Goal: Task Accomplishment & Management: Manage account settings

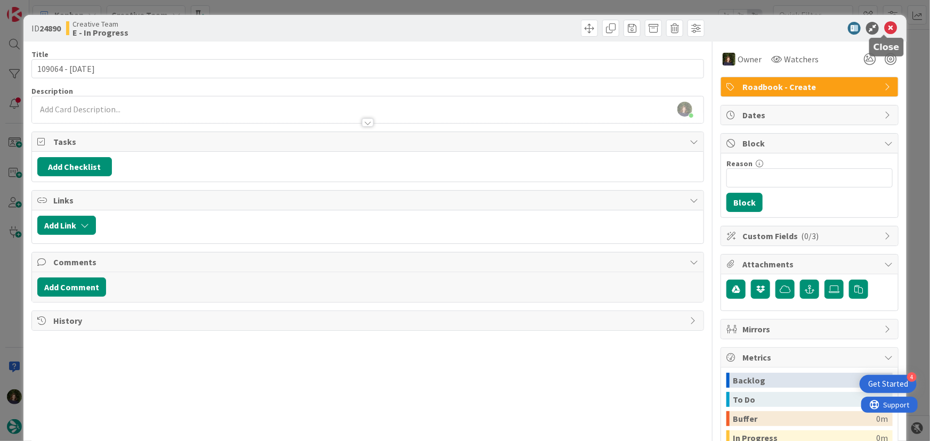
click at [885, 30] on icon at bounding box center [891, 28] width 13 height 13
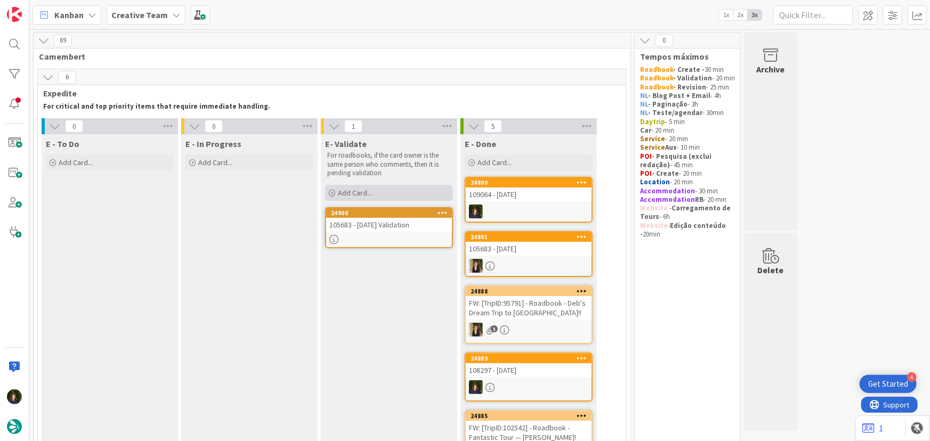
click at [393, 190] on div "Add Card..." at bounding box center [389, 193] width 128 height 16
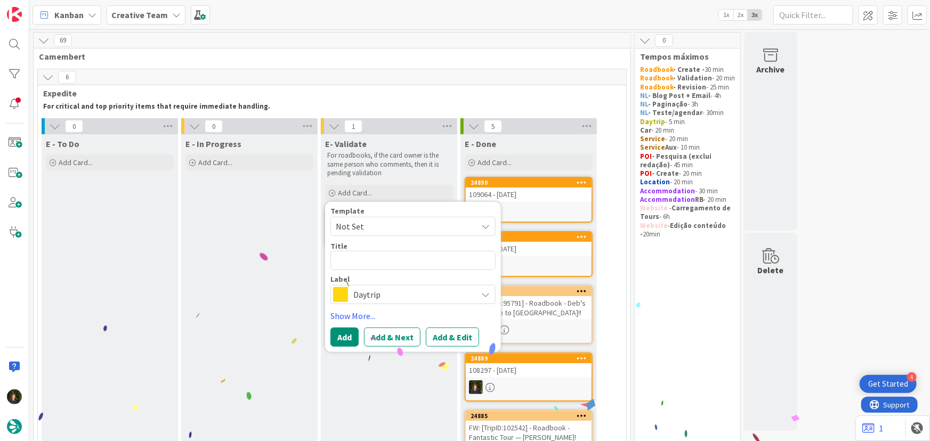
type textarea "x"
type textarea "1"
type textarea "x"
type textarea "10"
type textarea "x"
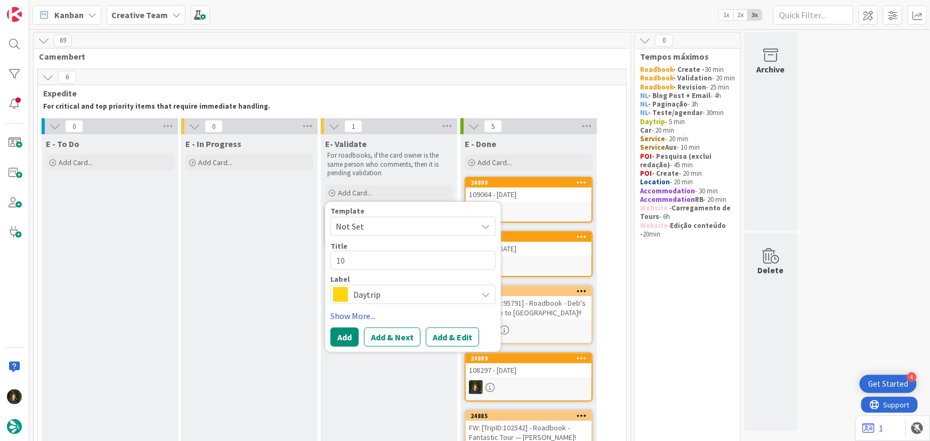
type textarea "109"
type textarea "x"
type textarea "1090"
type textarea "x"
type textarea "10906"
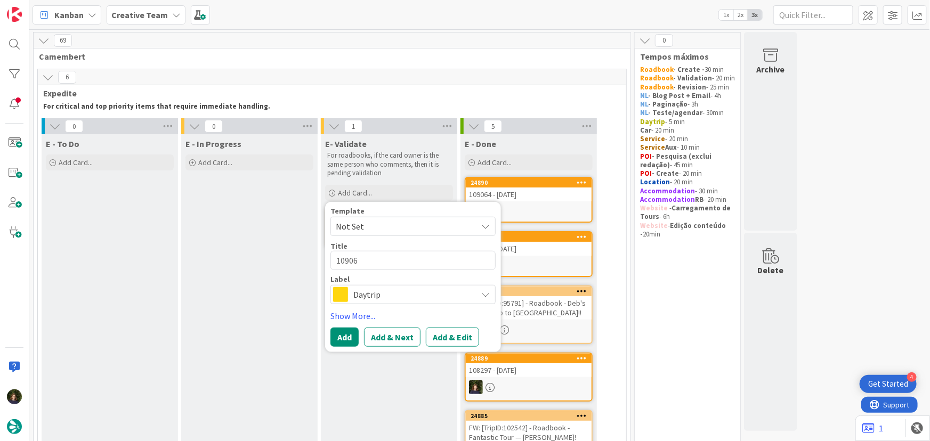
type textarea "x"
type textarea "109064"
type textarea "x"
type textarea "109064"
type textarea "x"
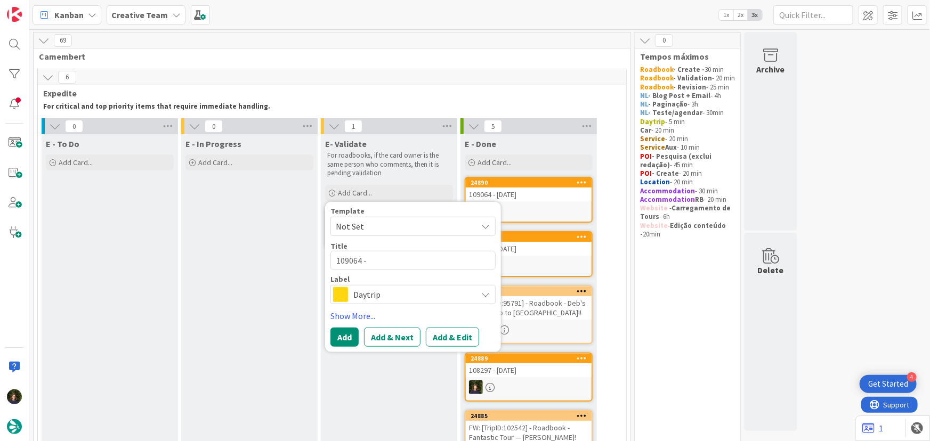
type textarea "109064 -"
type textarea "x"
type textarea "109064 - V"
type textarea "x"
type textarea "109064 - Va"
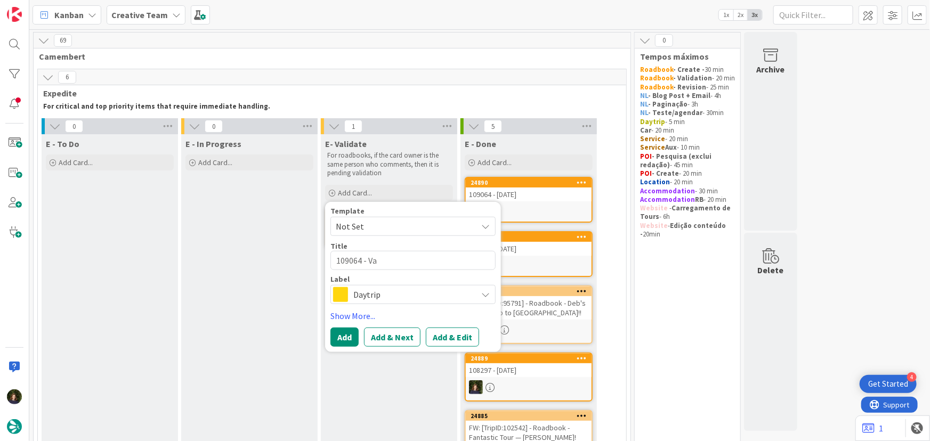
type textarea "x"
type textarea "109064 - Val"
type textarea "x"
type textarea "109064 - Vali"
type textarea "x"
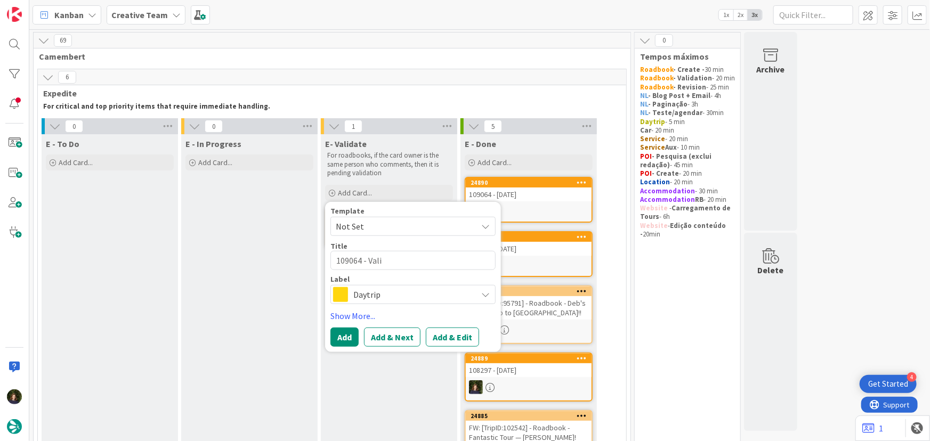
type textarea "109064 - Valia"
type textarea "x"
type textarea "109064 - Valiat"
type textarea "x"
type textarea "109064 - Valiati"
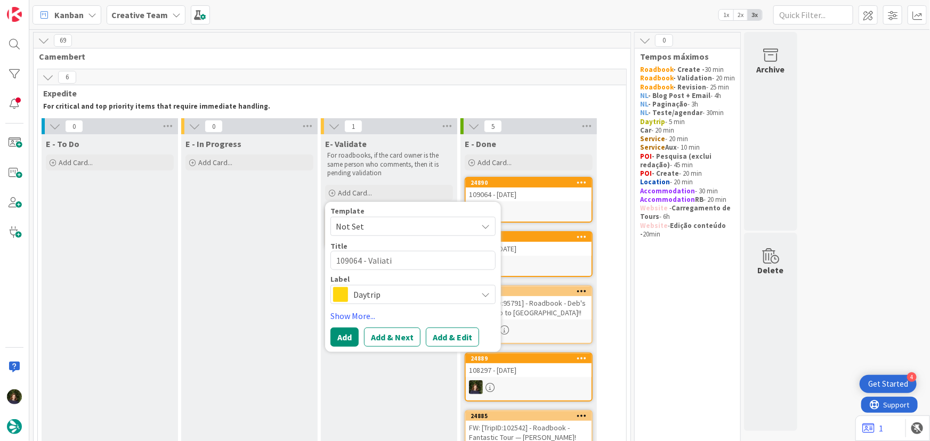
type textarea "x"
type textarea "109064 - Valiatio"
type textarea "x"
type textarea "109064 - Valiation"
type textarea "x"
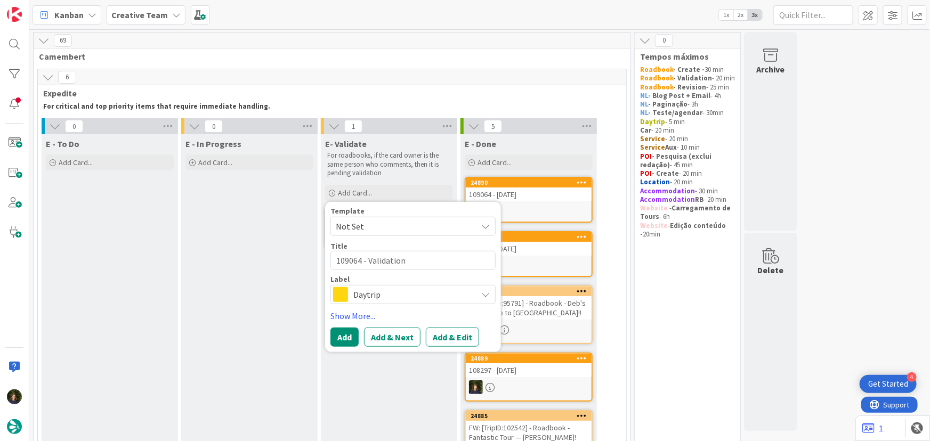
type textarea "109064 - Validation"
click at [390, 296] on span "Daytrip" at bounding box center [413, 294] width 118 height 15
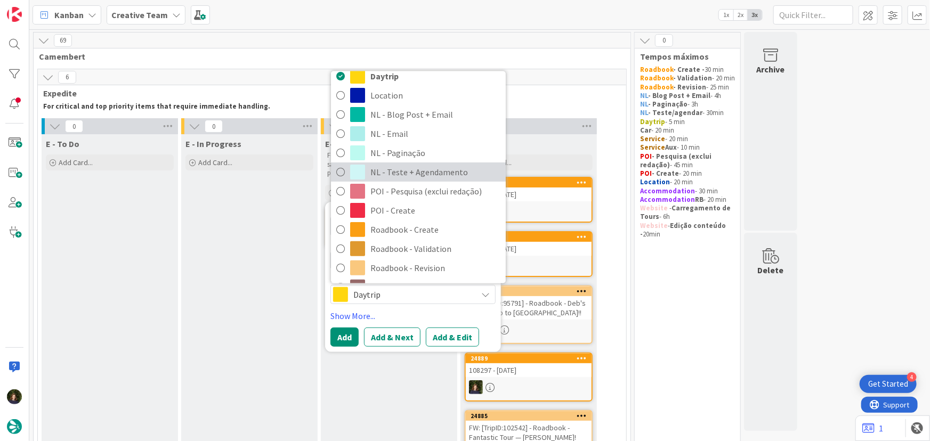
scroll to position [145, 0]
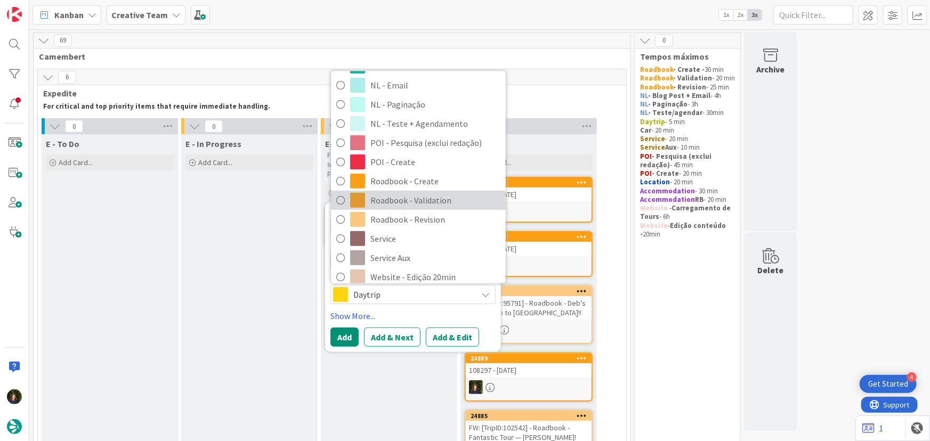
click at [400, 199] on span "Roadbook - Validation" at bounding box center [436, 200] width 130 height 16
type textarea "x"
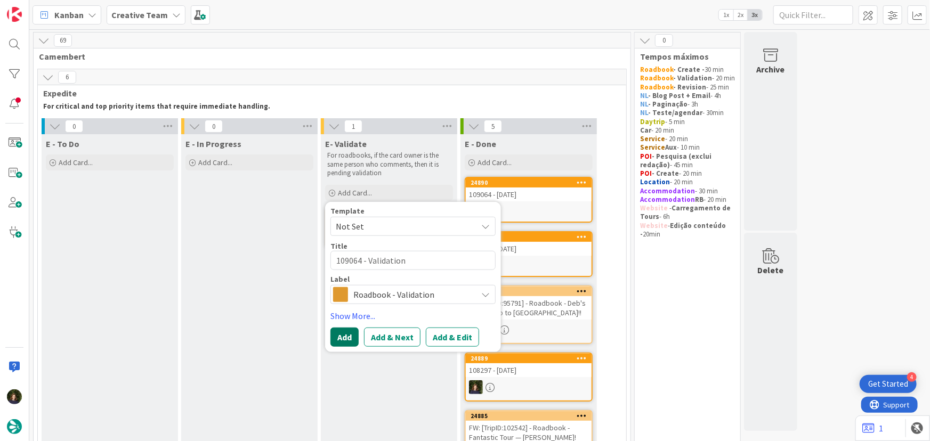
click at [341, 339] on button "Add" at bounding box center [345, 337] width 28 height 19
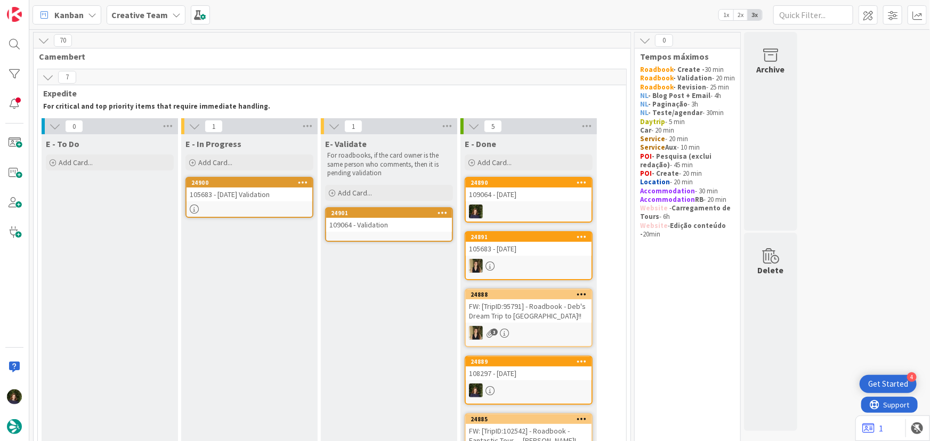
click at [251, 195] on div "105683 - [DATE] Validation" at bounding box center [250, 195] width 126 height 14
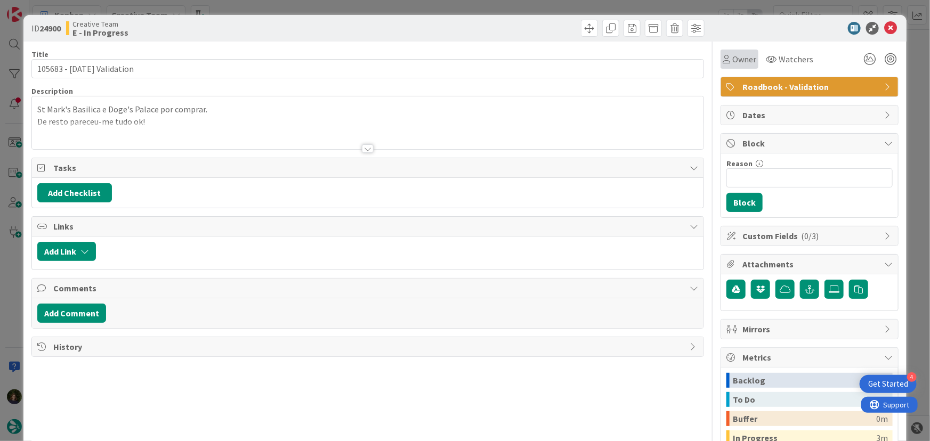
click at [742, 55] on span "Owner" at bounding box center [745, 59] width 24 height 13
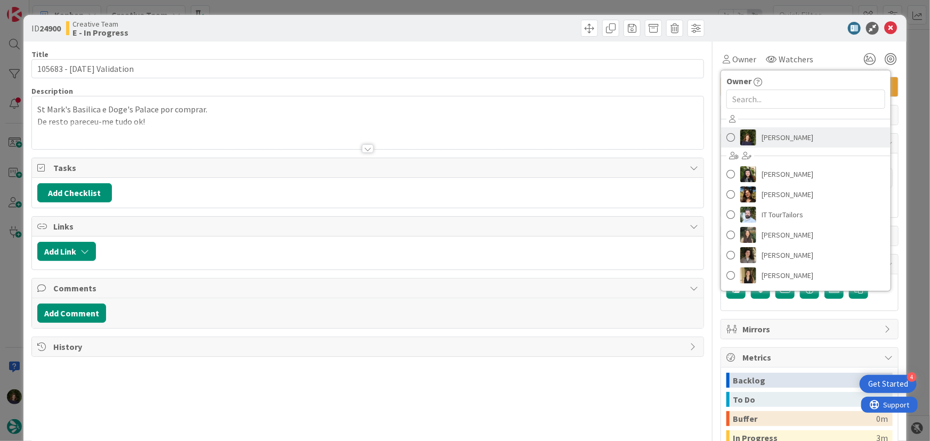
click at [772, 139] on span "[PERSON_NAME]" at bounding box center [788, 138] width 52 height 16
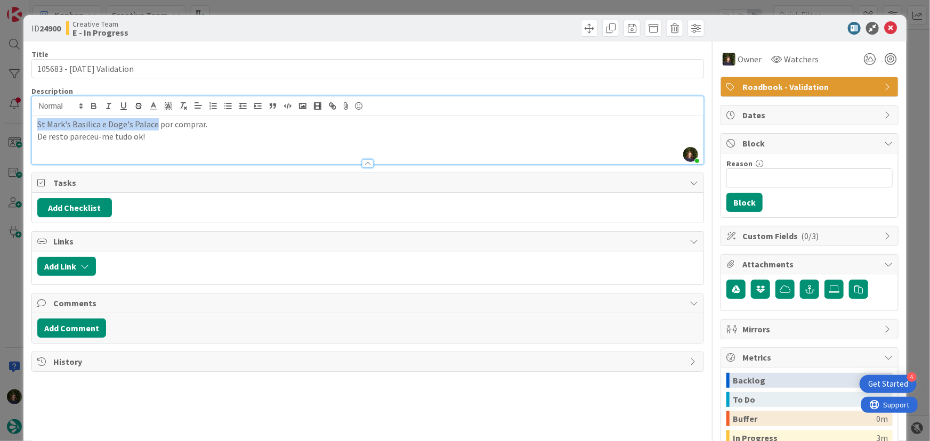
drag, startPoint x: 36, startPoint y: 108, endPoint x: 155, endPoint y: 122, distance: 119.7
click at [155, 122] on div "St Mark's Basilica e Doge's Palace por comprar. De resto pareceu-me tudo ok!" at bounding box center [368, 140] width 672 height 48
copy p "[GEOGRAPHIC_DATA] e [GEOGRAPHIC_DATA]"
click at [885, 28] on icon at bounding box center [891, 28] width 13 height 13
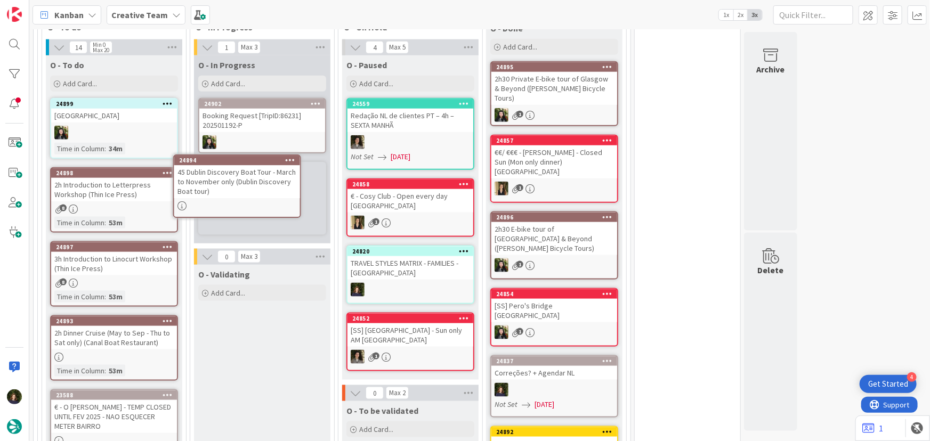
scroll to position [592, 0]
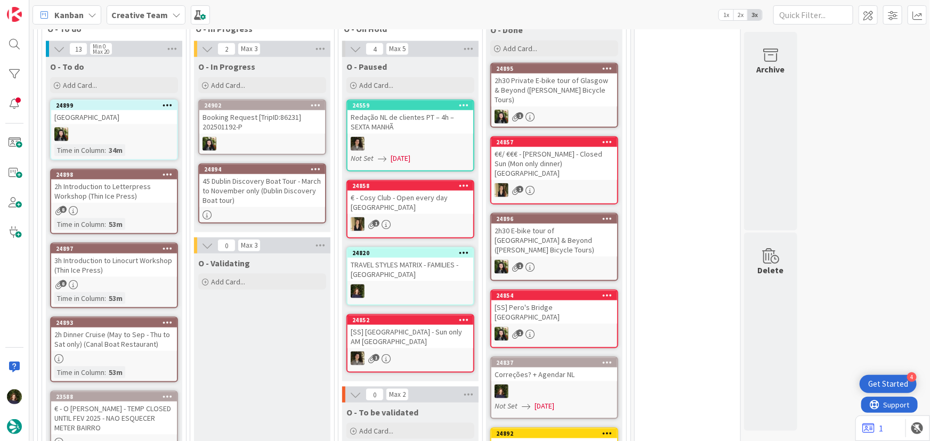
click at [258, 191] on div "45 Dublin Discovery Boat Tour - March to November only (Dublin Discovery Boat t…" at bounding box center [262, 190] width 126 height 33
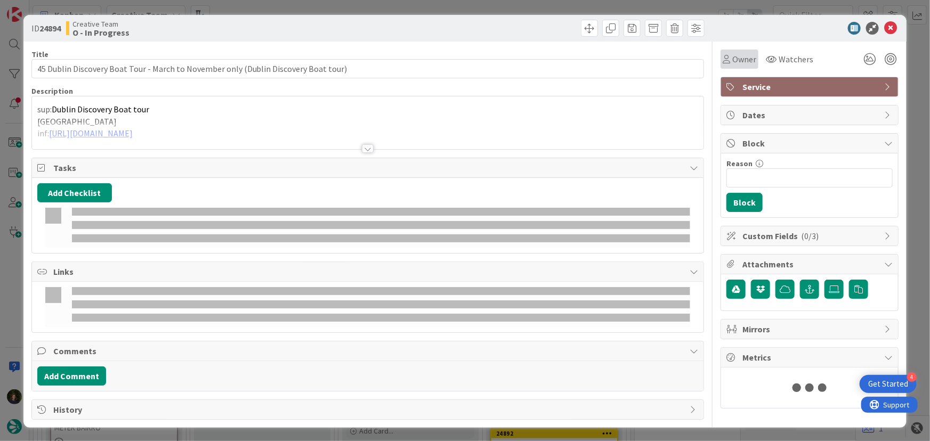
click at [740, 60] on span "Owner" at bounding box center [745, 59] width 24 height 13
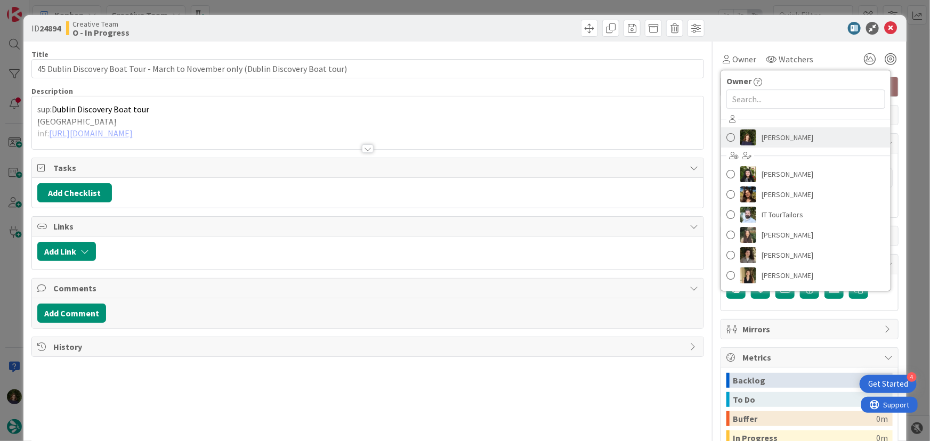
click at [794, 136] on span "[PERSON_NAME]" at bounding box center [788, 138] width 52 height 16
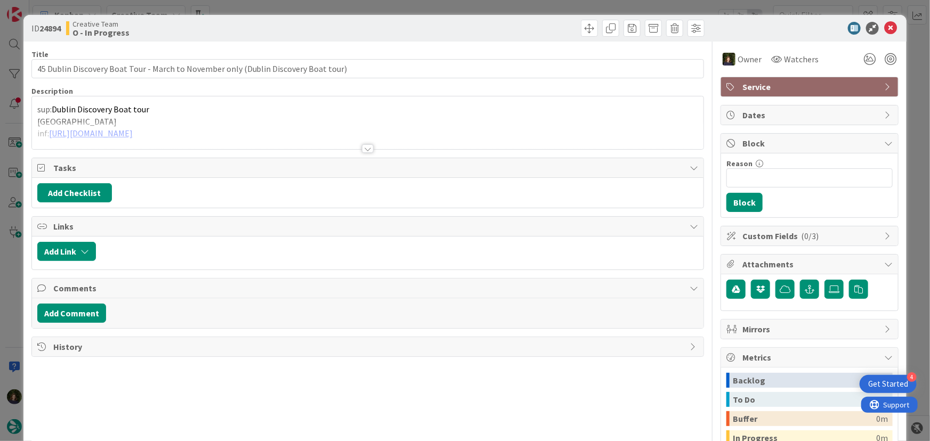
click at [365, 148] on div at bounding box center [368, 148] width 12 height 9
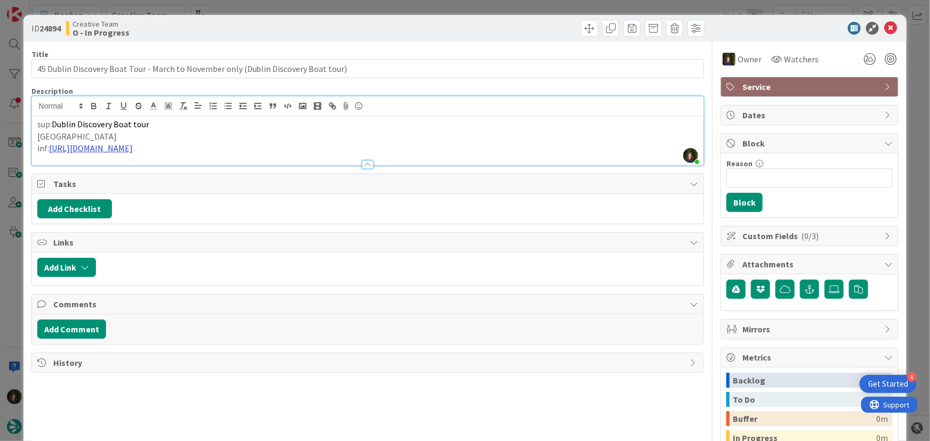
click at [133, 151] on link "[URL][DOMAIN_NAME]" at bounding box center [91, 148] width 84 height 11
drag, startPoint x: 365, startPoint y: 163, endPoint x: 365, endPoint y: 175, distance: 12.8
click at [365, 163] on div at bounding box center [368, 164] width 12 height 9
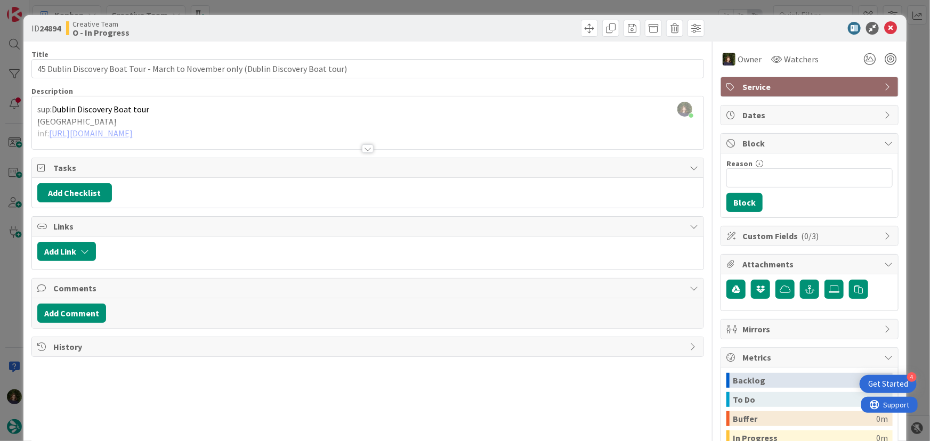
click at [232, 132] on div at bounding box center [368, 135] width 672 height 27
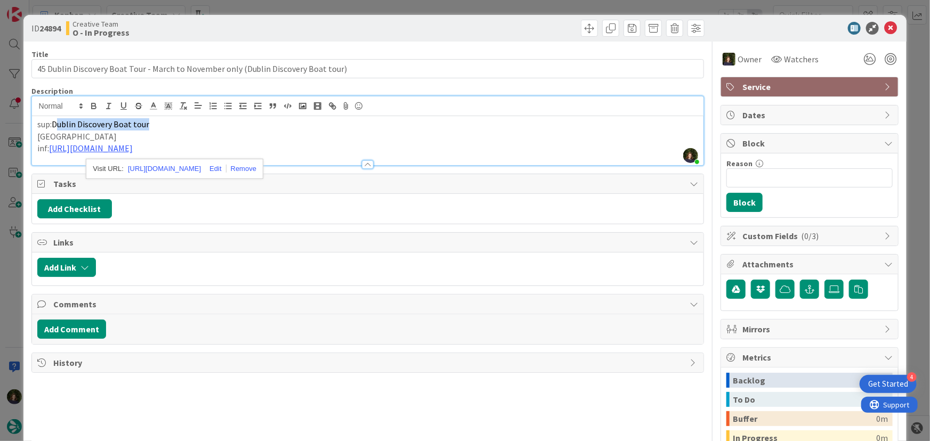
drag, startPoint x: 156, startPoint y: 122, endPoint x: 60, endPoint y: 124, distance: 96.5
click at [60, 124] on p "sup: Dublin Discovery Boat tour" at bounding box center [368, 124] width 662 height 12
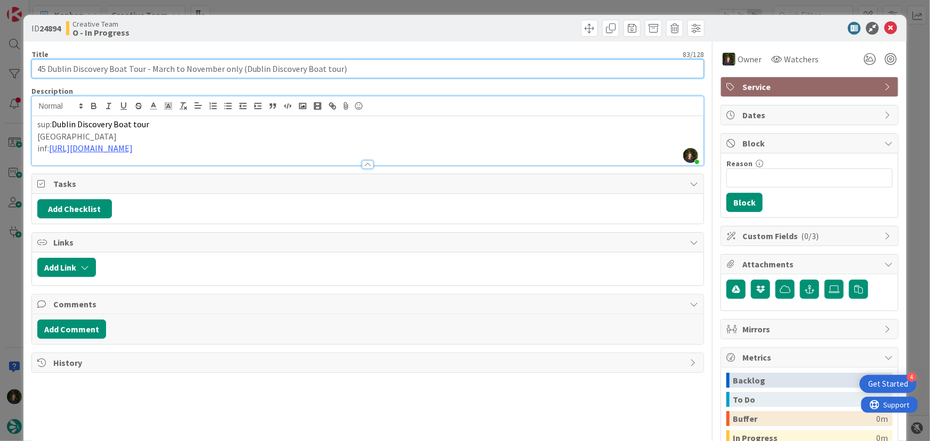
drag, startPoint x: 34, startPoint y: 69, endPoint x: 360, endPoint y: 69, distance: 325.8
click at [360, 69] on input "45 Dublin Discovery Boat Tour - March to November only (Dublin Discovery Boat t…" at bounding box center [367, 68] width 673 height 19
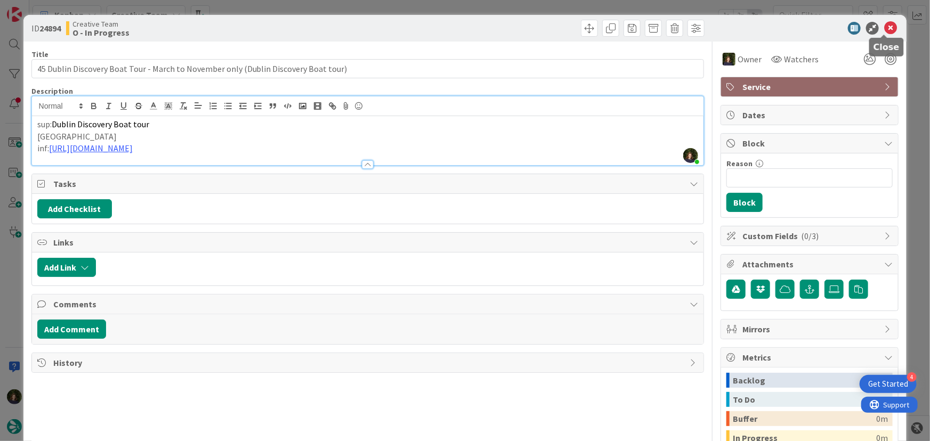
click at [888, 30] on icon at bounding box center [891, 28] width 13 height 13
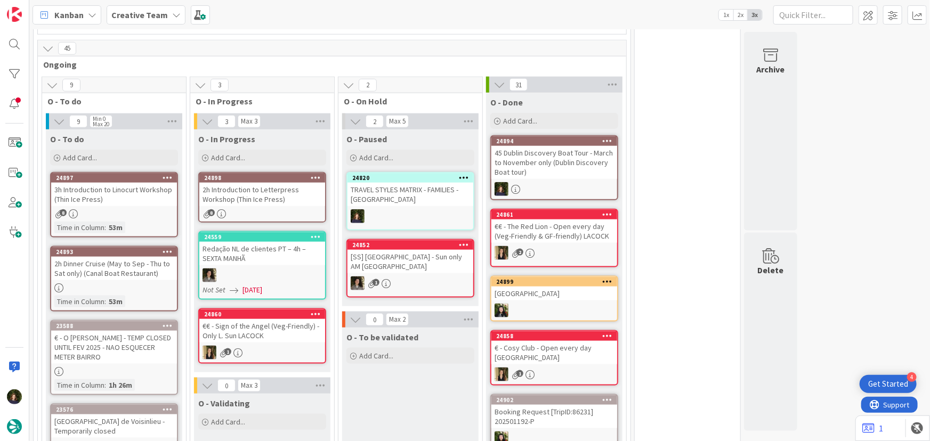
click at [263, 191] on div "2h Introduction to Letterpress Workshop (Thin Ice Press)" at bounding box center [262, 194] width 126 height 23
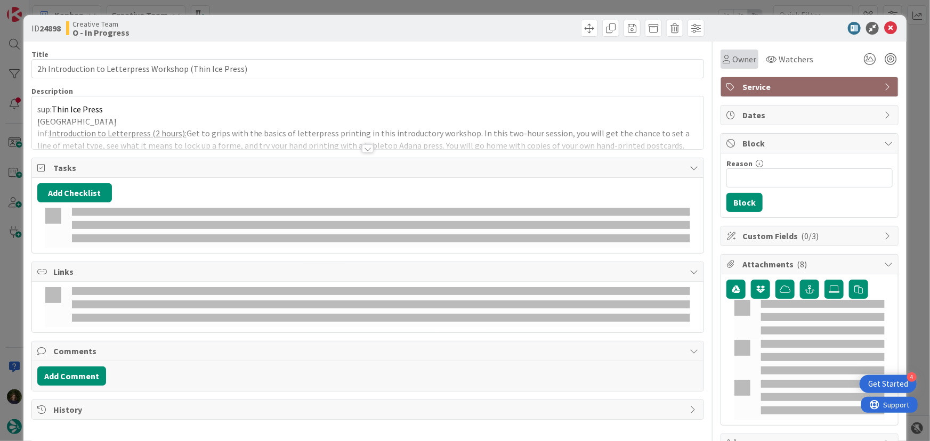
click at [743, 59] on span "Owner" at bounding box center [745, 59] width 24 height 13
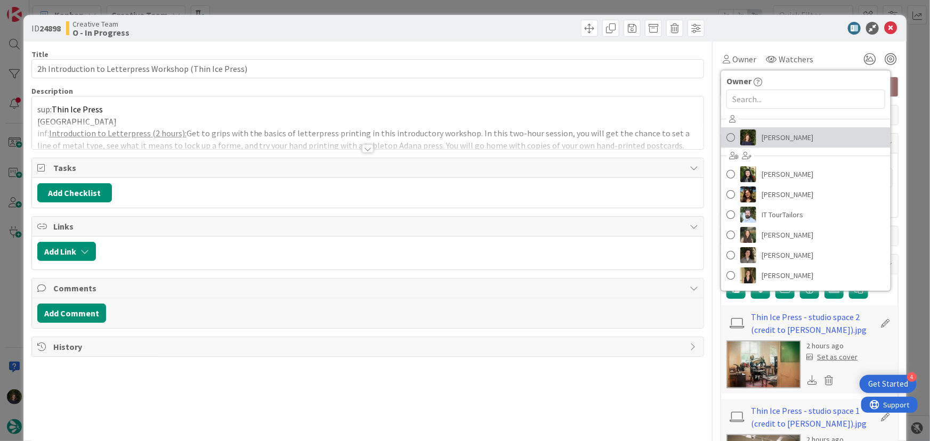
click at [777, 135] on span "[PERSON_NAME]" at bounding box center [788, 138] width 52 height 16
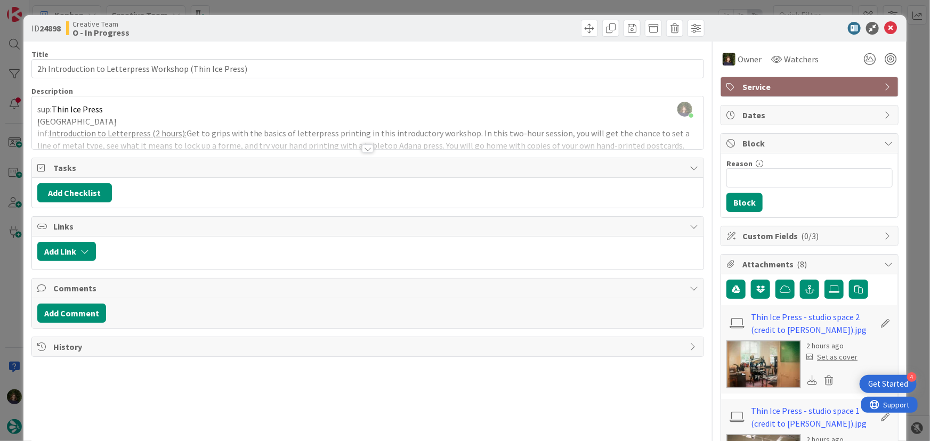
click at [363, 146] on div at bounding box center [368, 148] width 12 height 9
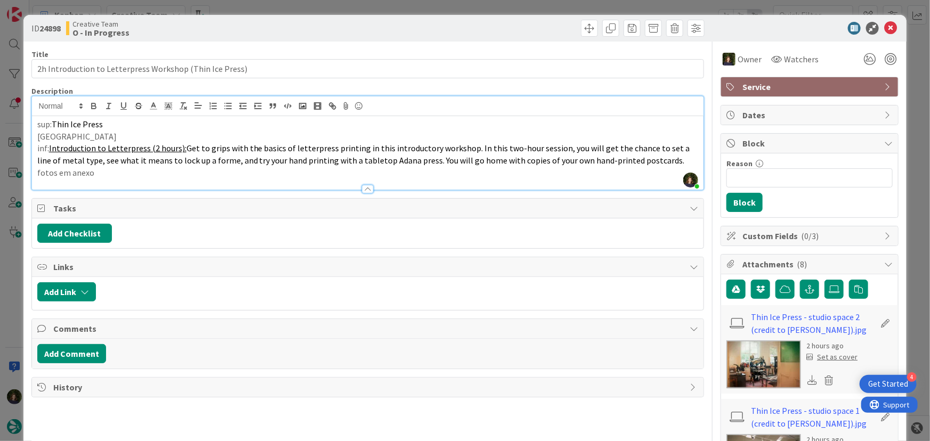
click at [364, 190] on div at bounding box center [368, 189] width 12 height 9
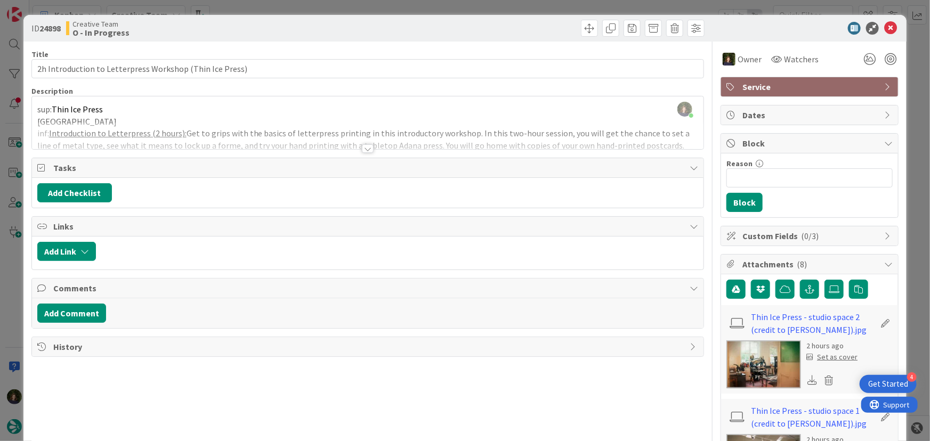
click at [362, 146] on div at bounding box center [368, 148] width 12 height 9
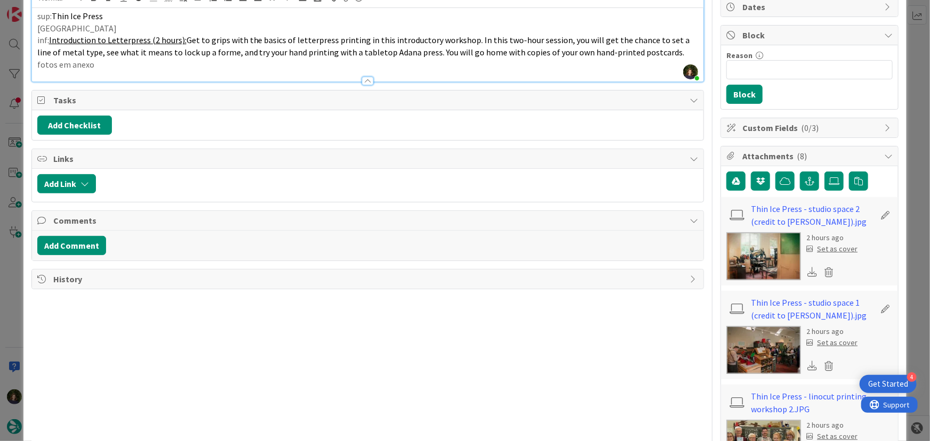
scroll to position [194, 0]
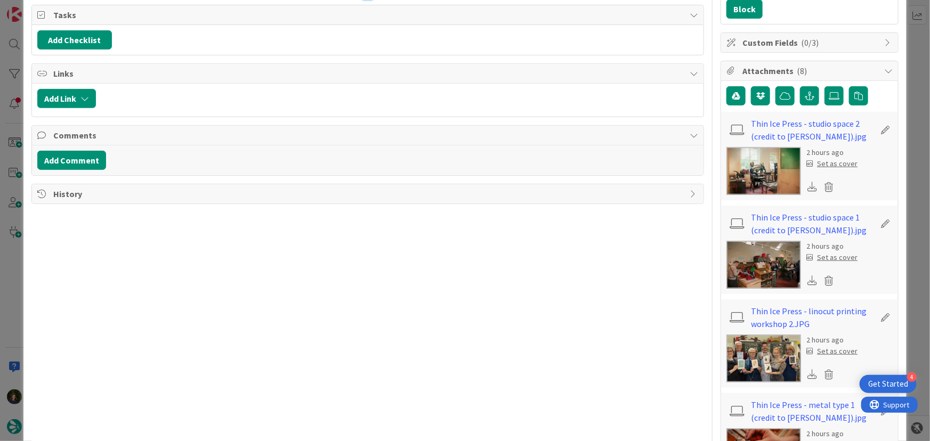
click at [808, 188] on icon at bounding box center [813, 187] width 10 height 10
click at [808, 277] on icon at bounding box center [813, 281] width 10 height 10
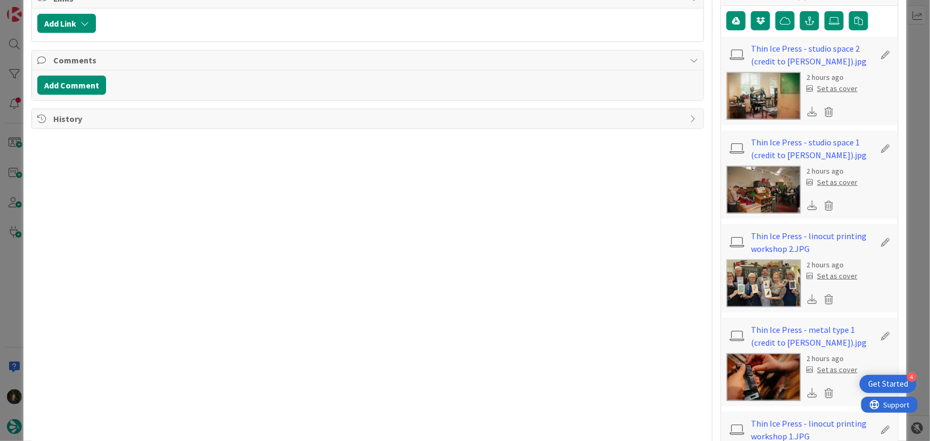
scroll to position [242, 0]
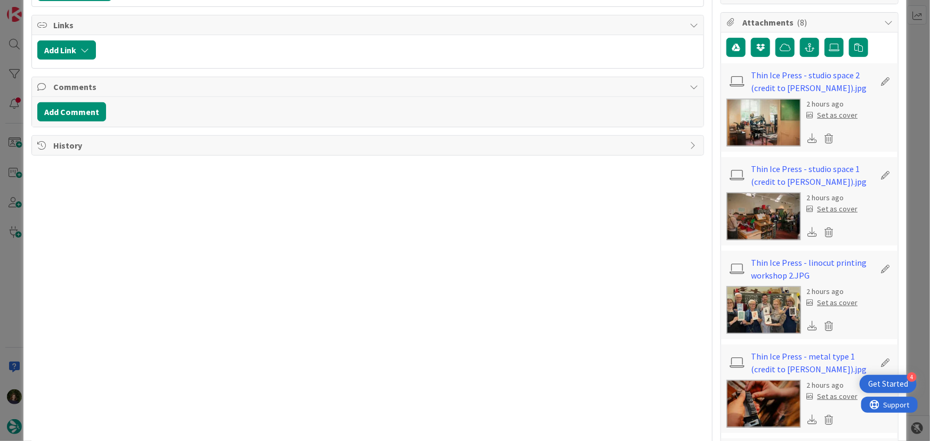
drag, startPoint x: 805, startPoint y: 324, endPoint x: 800, endPoint y: 325, distance: 5.6
click at [808, 324] on icon at bounding box center [813, 326] width 10 height 10
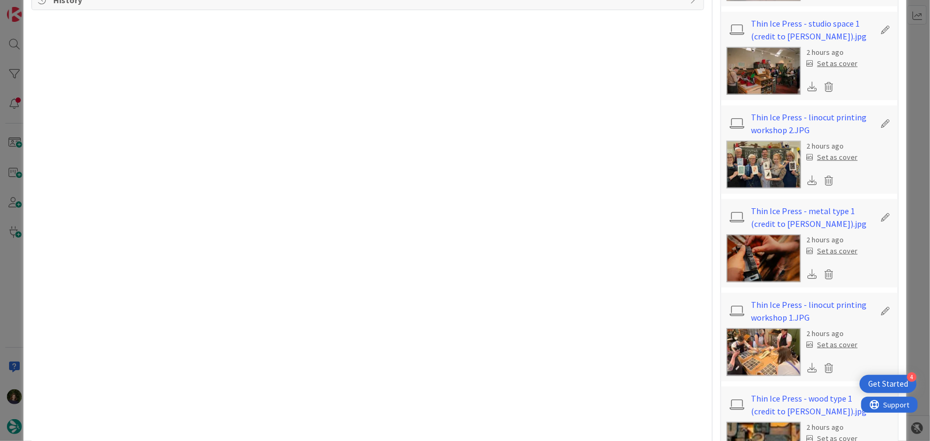
click at [808, 276] on icon at bounding box center [813, 274] width 10 height 10
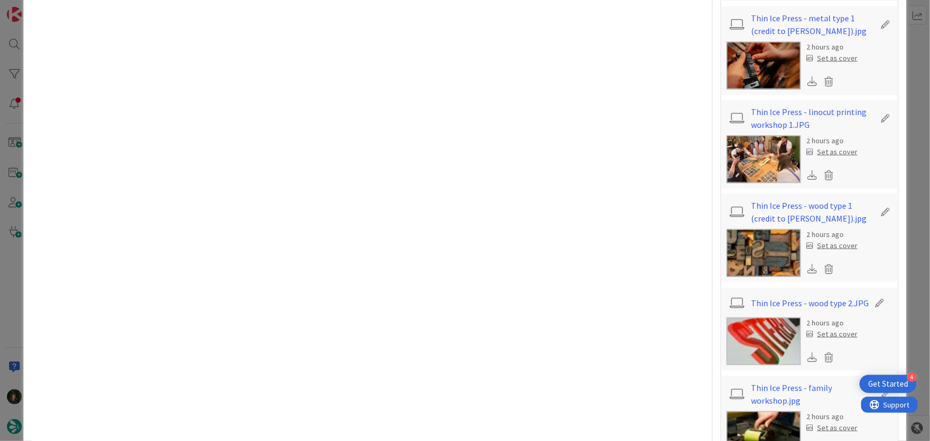
scroll to position [581, 0]
click at [808, 175] on icon at bounding box center [813, 175] width 10 height 10
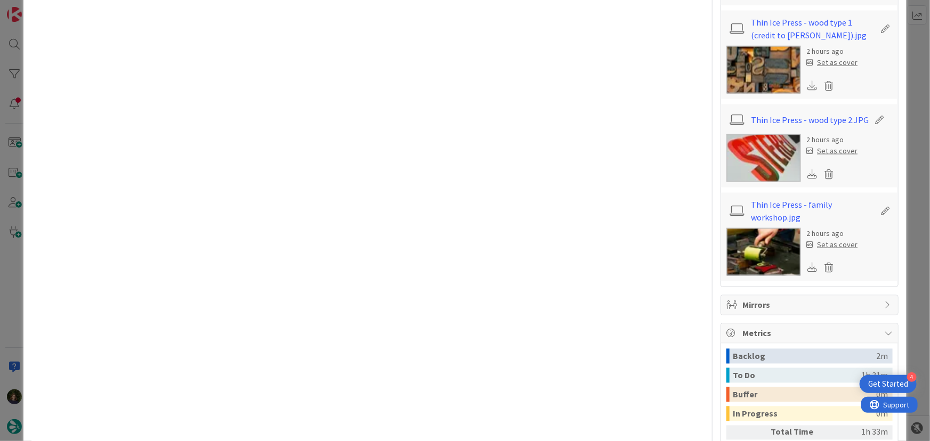
scroll to position [775, 0]
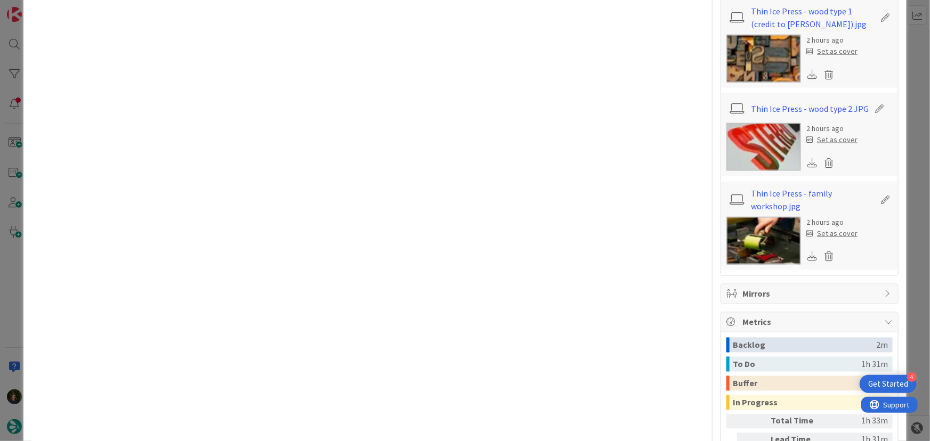
click at [808, 258] on icon at bounding box center [813, 257] width 10 height 10
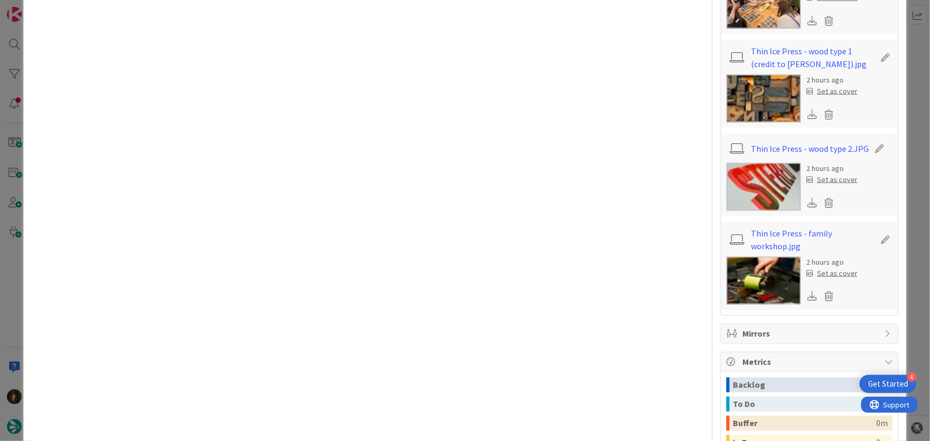
scroll to position [724, 0]
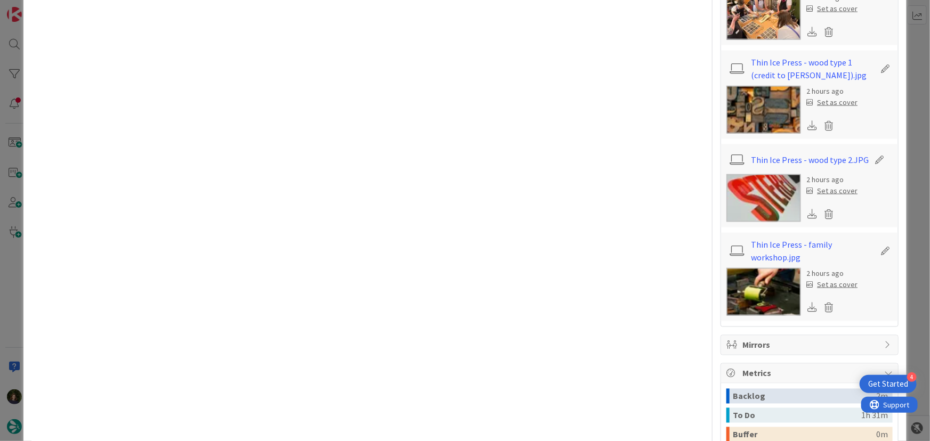
click at [808, 213] on icon at bounding box center [813, 214] width 10 height 10
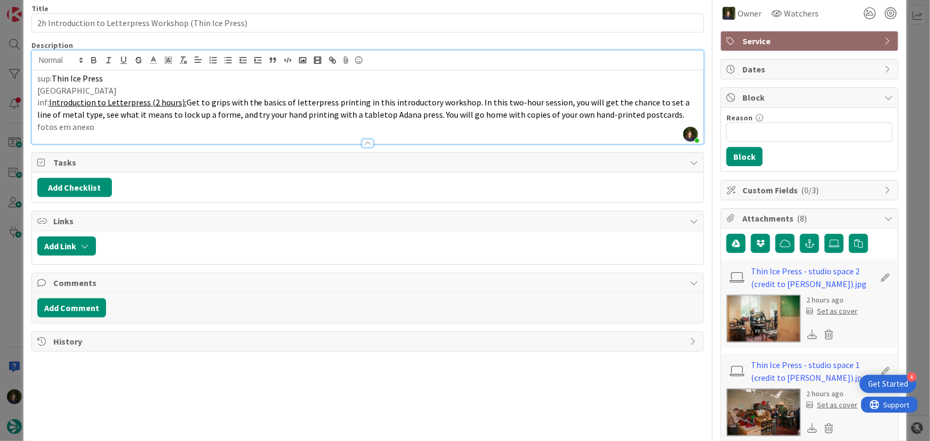
scroll to position [0, 0]
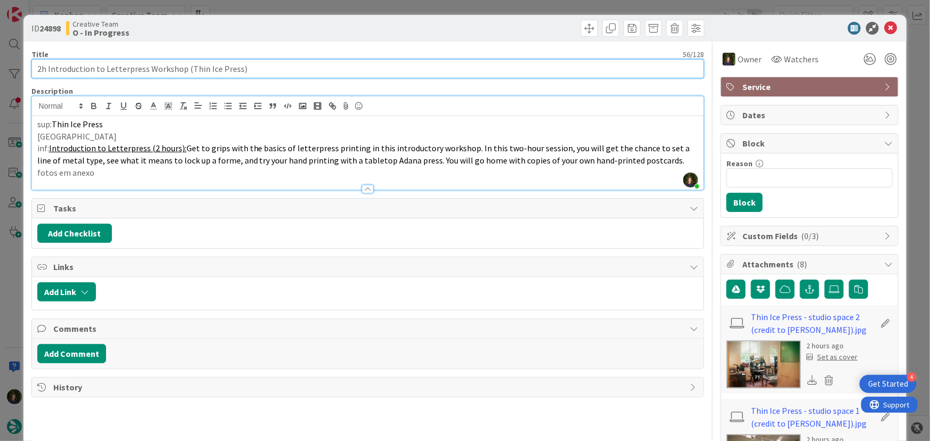
drag, startPoint x: 35, startPoint y: 66, endPoint x: 180, endPoint y: 70, distance: 144.6
click at [180, 70] on input "2h Introduction to Letterpress Workshop (Thin Ice Press)" at bounding box center [367, 68] width 673 height 19
drag, startPoint x: 254, startPoint y: 68, endPoint x: 18, endPoint y: 74, distance: 236.8
click at [18, 74] on div "ID 24898 Creative Team O - In Progress Title 56 / 128 2h Introduction to Letter…" at bounding box center [465, 220] width 930 height 441
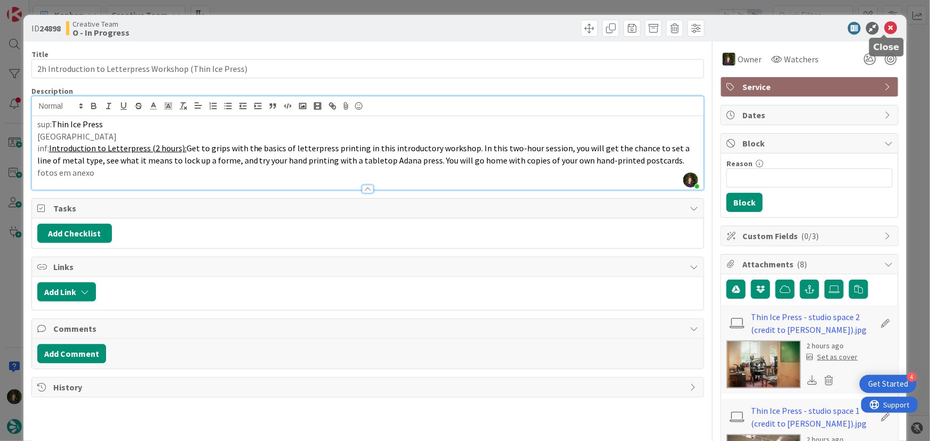
click at [885, 27] on icon at bounding box center [891, 28] width 13 height 13
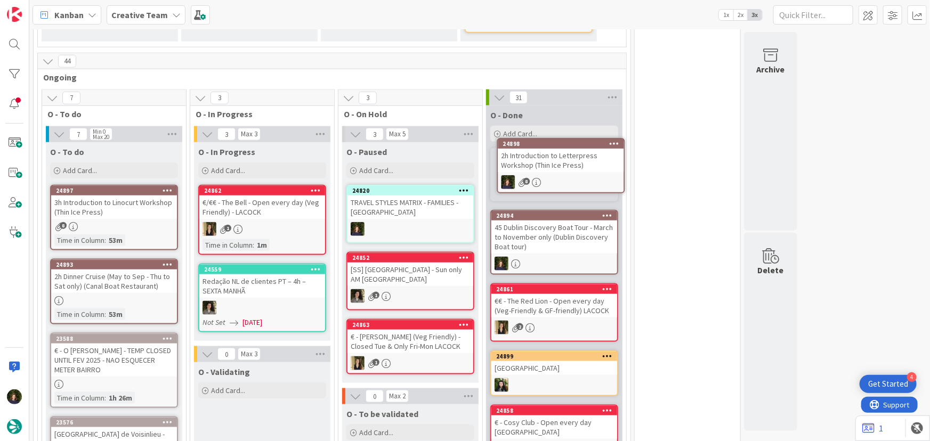
scroll to position [554, 0]
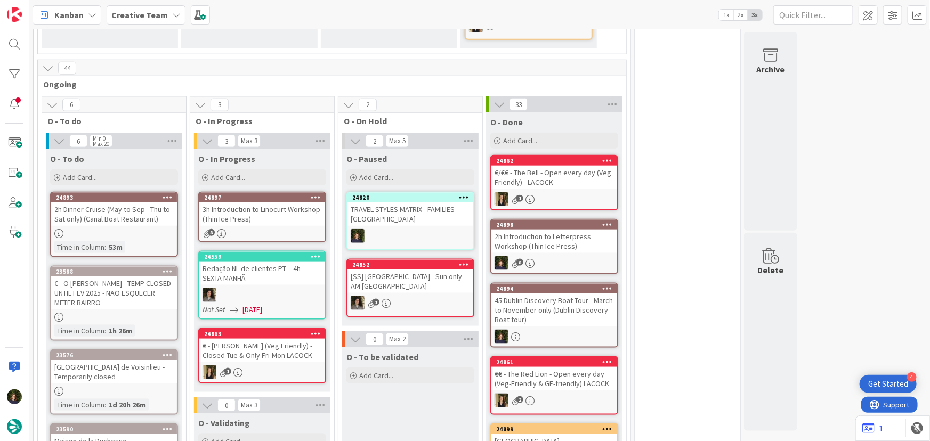
click at [308, 203] on div "3h Introduction to Linocurt Workshop (Thin Ice Press)" at bounding box center [262, 214] width 126 height 23
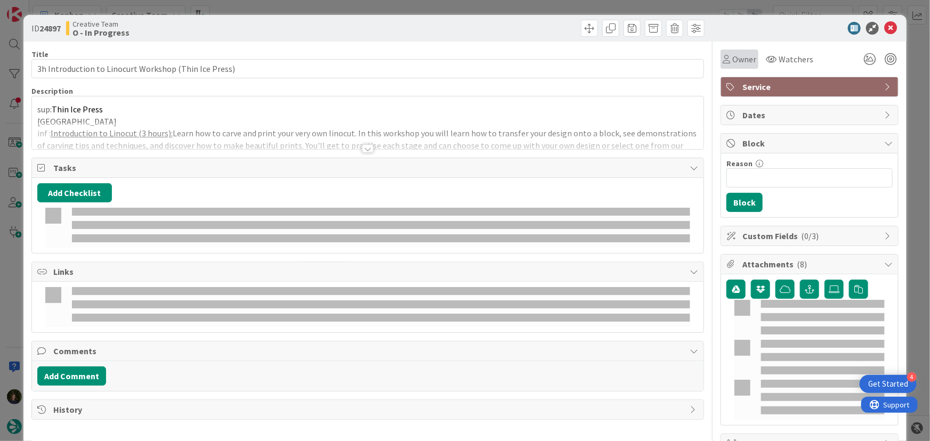
click at [746, 55] on span "Owner" at bounding box center [745, 59] width 24 height 13
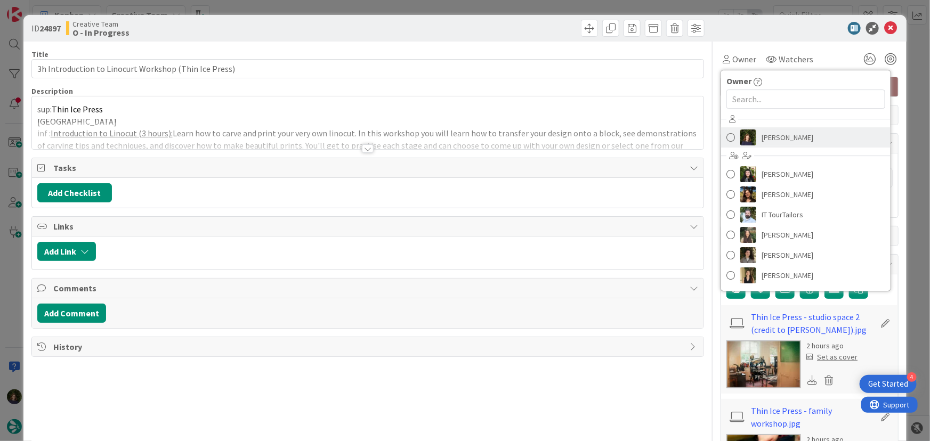
click at [767, 133] on span "[PERSON_NAME]" at bounding box center [788, 138] width 52 height 16
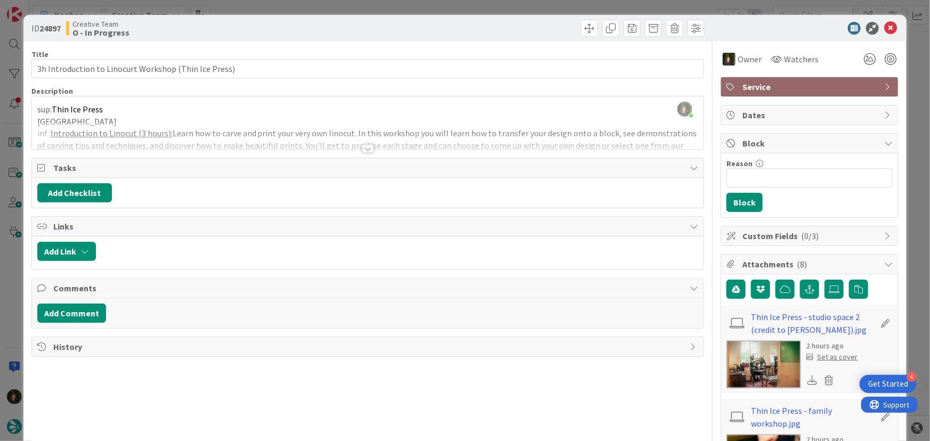
click at [362, 149] on div at bounding box center [368, 148] width 12 height 9
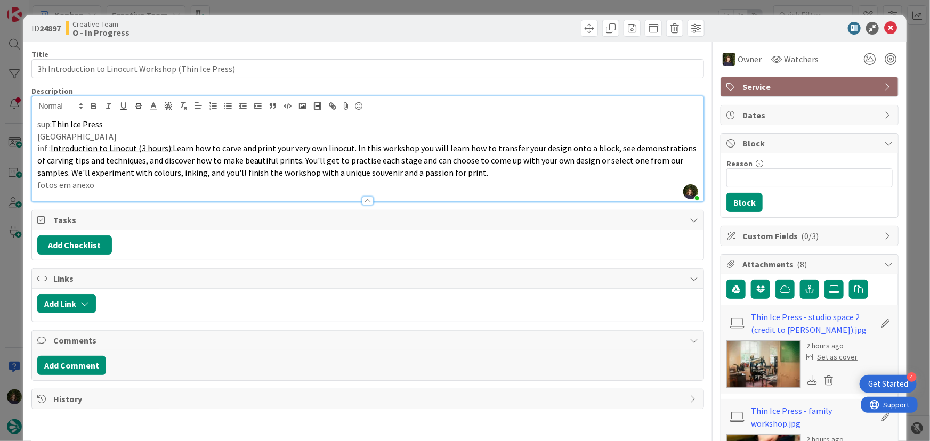
drag, startPoint x: 171, startPoint y: 145, endPoint x: 516, endPoint y: 173, distance: 346.6
click at [517, 171] on p "inf : Introduction to Linocut (3 hours): Learn how to carve and print your very…" at bounding box center [368, 160] width 662 height 36
copy span "Learn how to carve and print your very own linocut. In this workshop you will l…"
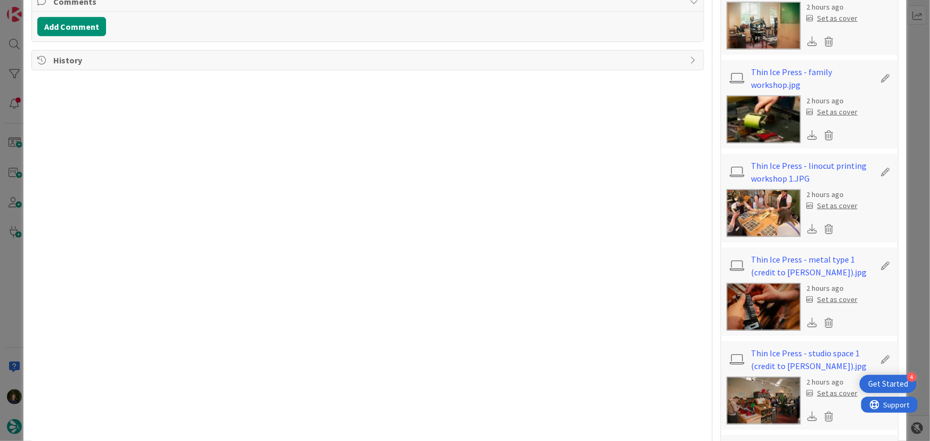
scroll to position [145, 0]
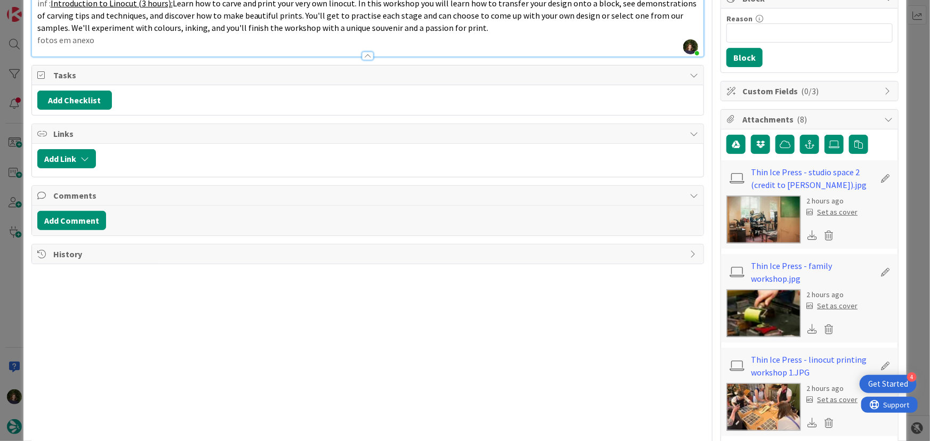
copy span "Learn how to carve and print your very own linocut. In this workshop you will l…"
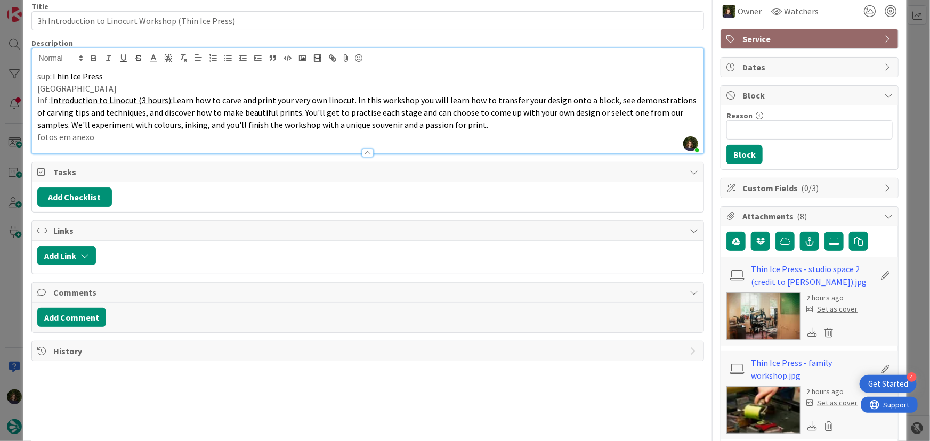
scroll to position [0, 0]
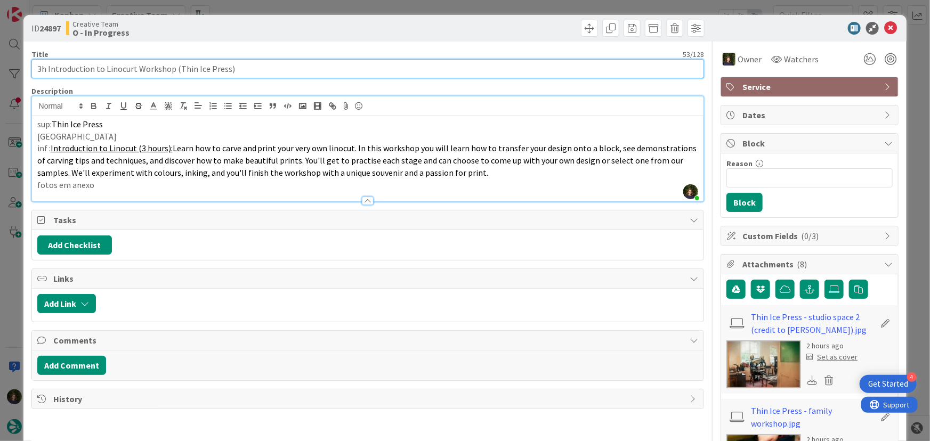
drag, startPoint x: 35, startPoint y: 67, endPoint x: 245, endPoint y: 74, distance: 209.7
click at [247, 74] on input "3h Introduction to Linocurt Workshop (Thin Ice Press)" at bounding box center [367, 68] width 673 height 19
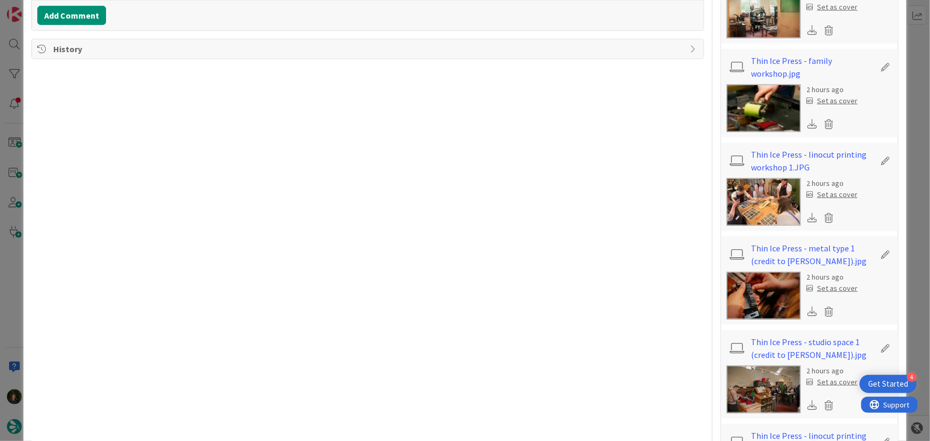
scroll to position [388, 0]
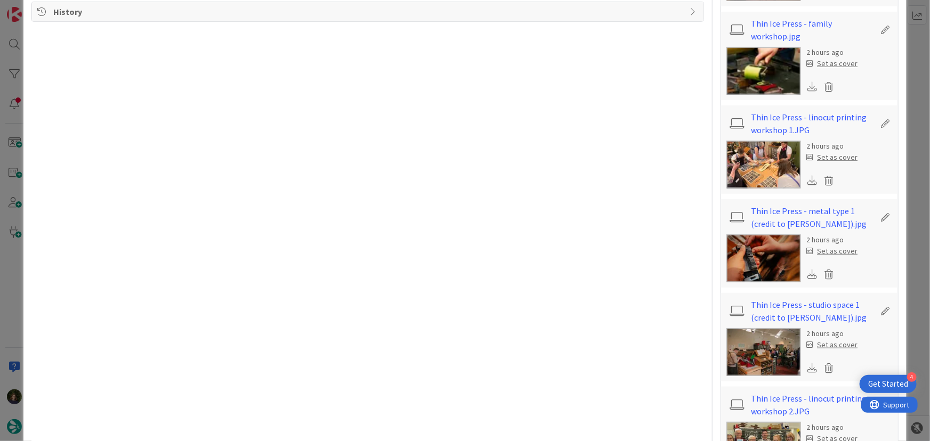
click at [746, 156] on img at bounding box center [764, 165] width 75 height 48
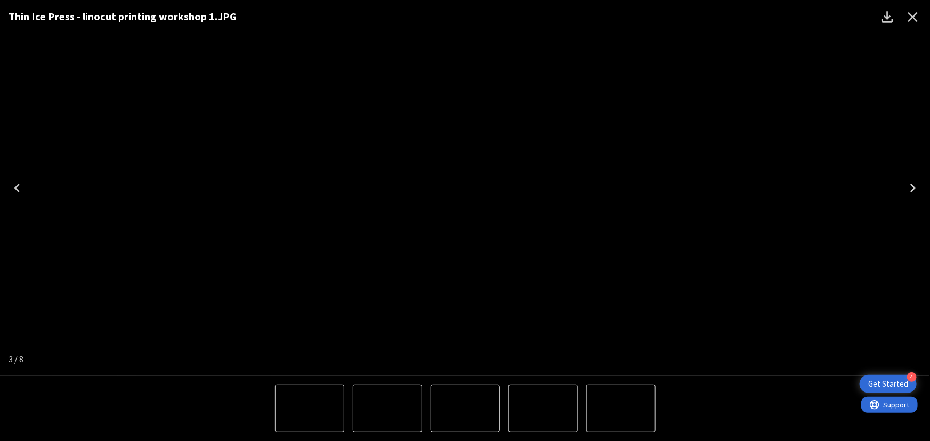
click at [911, 188] on icon "Next" at bounding box center [913, 188] width 17 height 17
click at [912, 186] on icon "Next" at bounding box center [913, 188] width 17 height 17
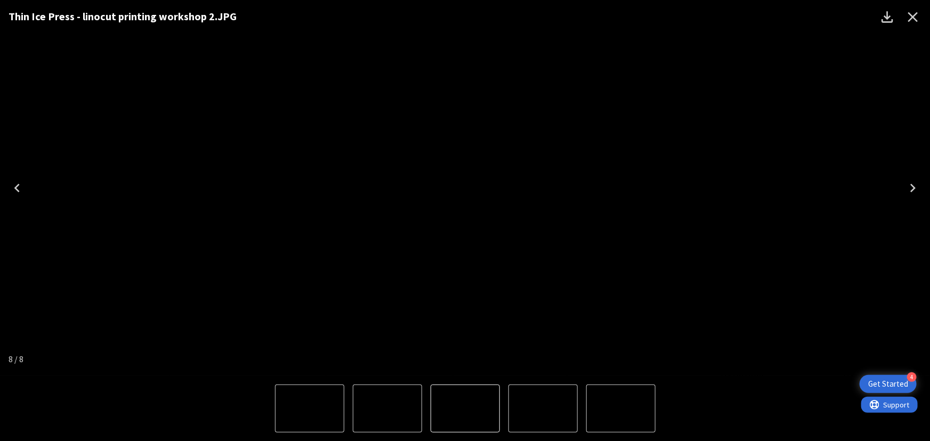
click at [918, 13] on icon "Close" at bounding box center [914, 17] width 10 height 10
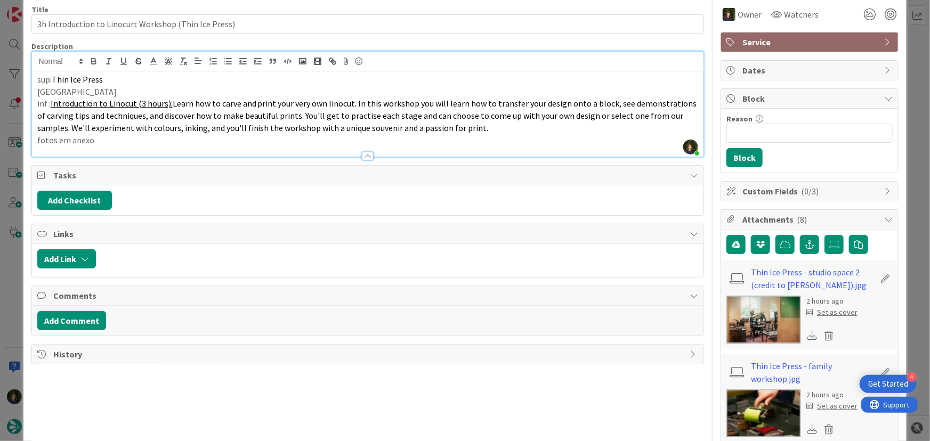
scroll to position [0, 0]
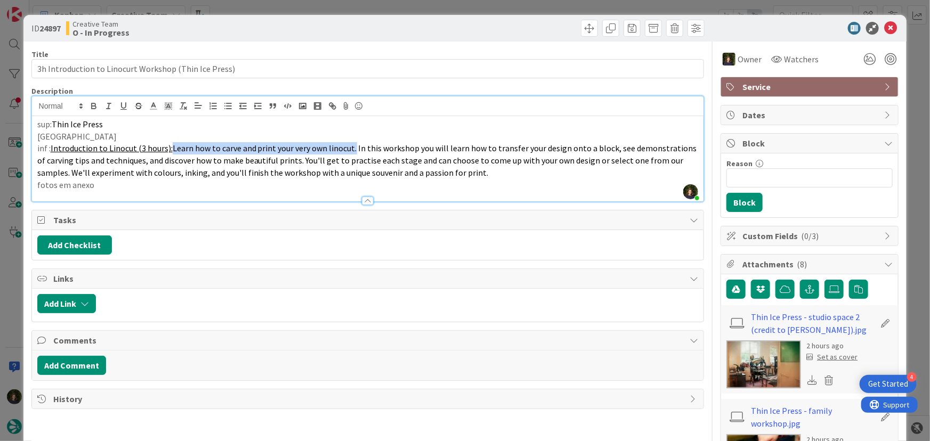
drag, startPoint x: 170, startPoint y: 148, endPoint x: 352, endPoint y: 149, distance: 182.9
click at [352, 149] on span "Learn how to carve and print your very own linocut. In this workshop you will l…" at bounding box center [368, 160] width 662 height 35
copy span "Learn how to carve and print your very own linocut"
drag, startPoint x: 490, startPoint y: 175, endPoint x: 173, endPoint y: 149, distance: 318.3
click at [173, 149] on p "inf : Introduction to Linocut (3 hours): Learn how to carve and print your very…" at bounding box center [368, 160] width 662 height 36
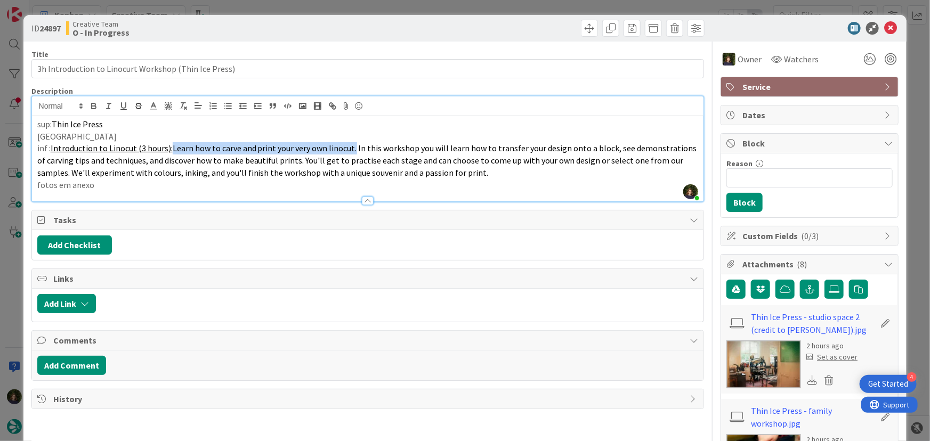
copy span "Learn how to carve and print your very own linocut. In this workshop you will l…"
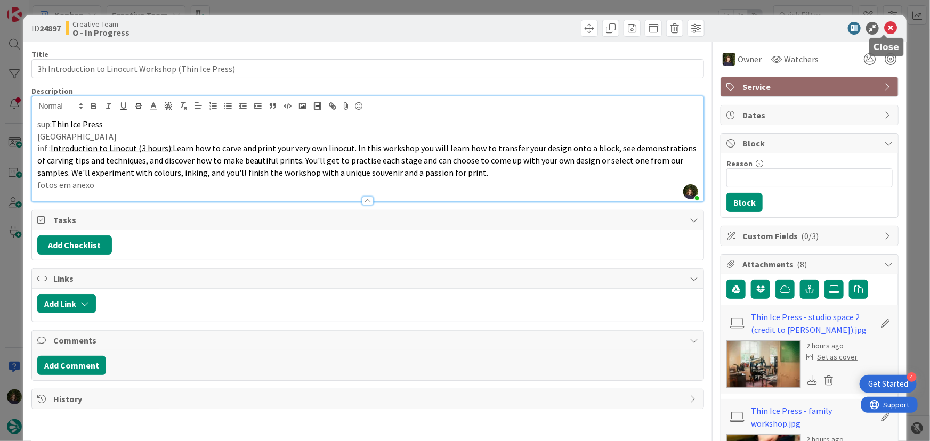
drag, startPoint x: 881, startPoint y: 28, endPoint x: 863, endPoint y: 55, distance: 33.0
click at [885, 28] on icon at bounding box center [891, 28] width 13 height 13
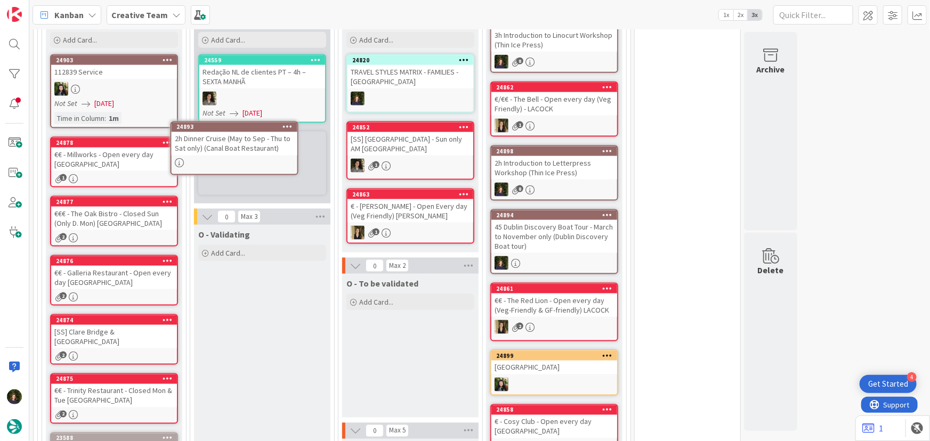
scroll to position [688, 0]
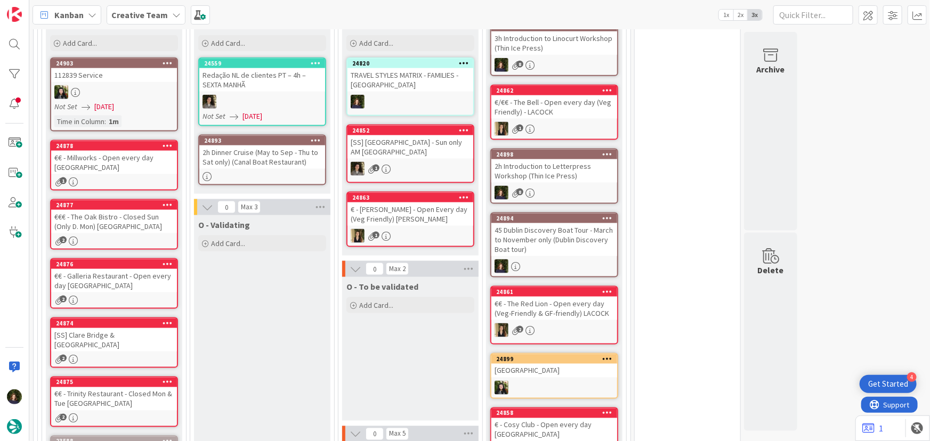
click at [245, 163] on div "2h Dinner Cruise (May to Sep - Thu to Sat only) (Canal Boat Restaurant)" at bounding box center [262, 157] width 126 height 23
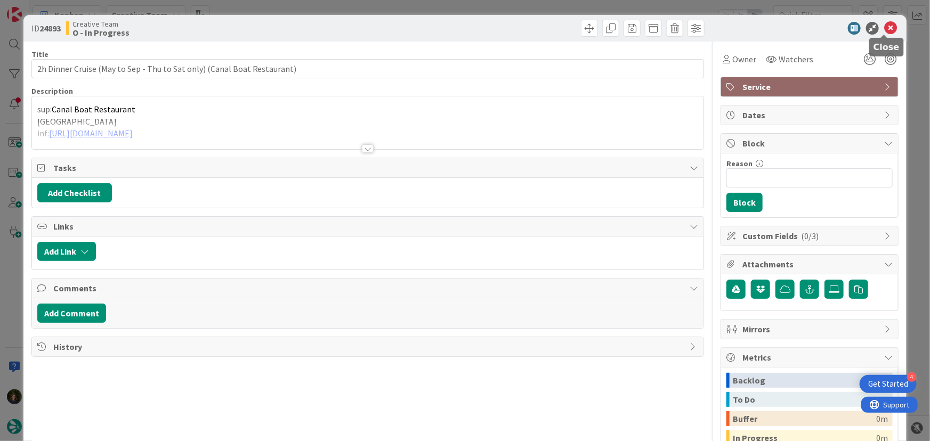
click at [887, 27] on icon at bounding box center [891, 28] width 13 height 13
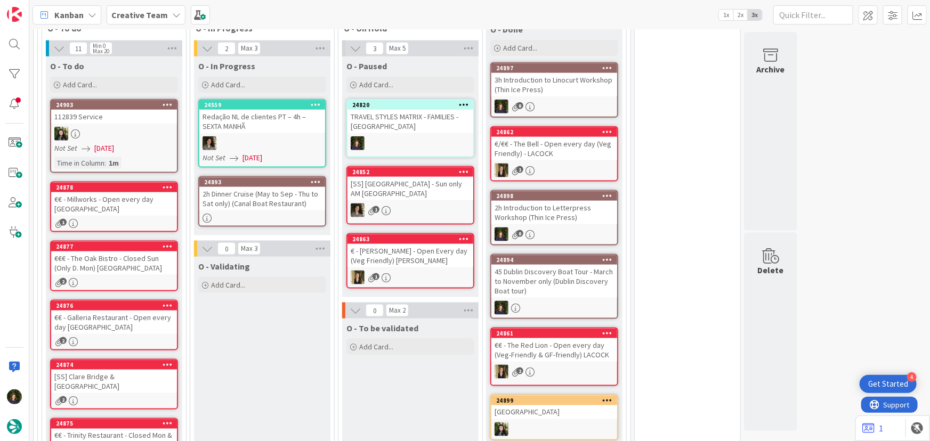
scroll to position [630, 0]
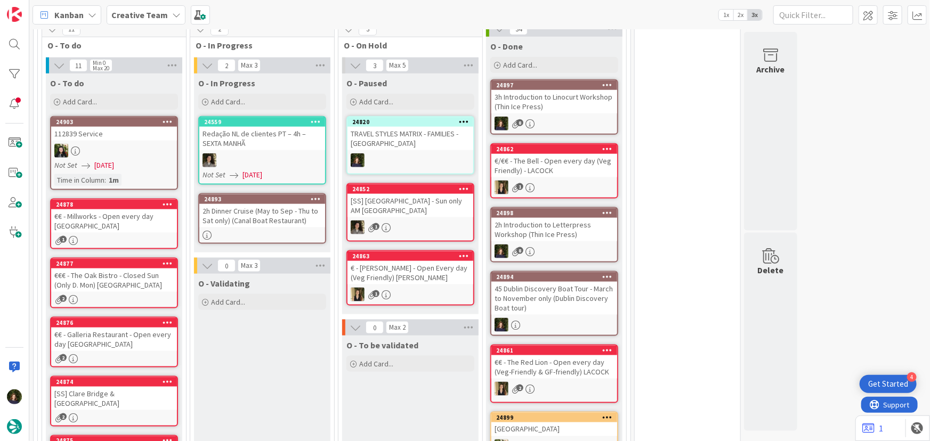
click at [245, 220] on div "2h Dinner Cruise (May to Sep - Thu to Sat only) (Canal Boat Restaurant)" at bounding box center [262, 215] width 126 height 23
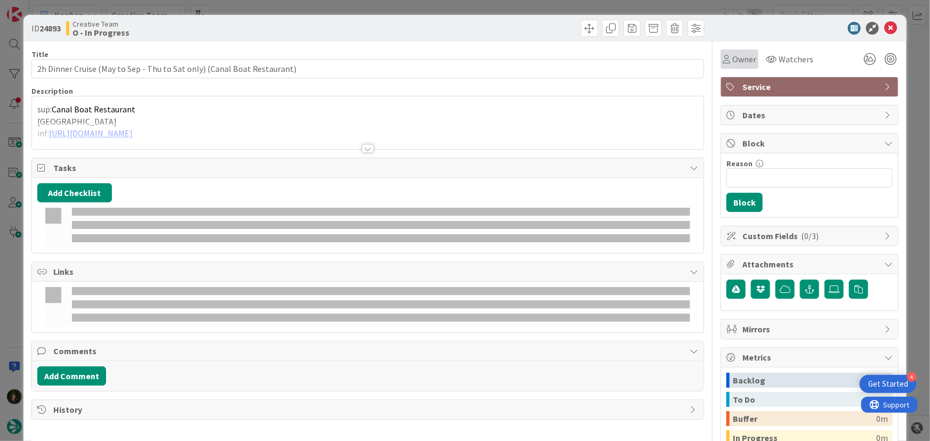
click at [743, 55] on span "Owner" at bounding box center [745, 59] width 24 height 13
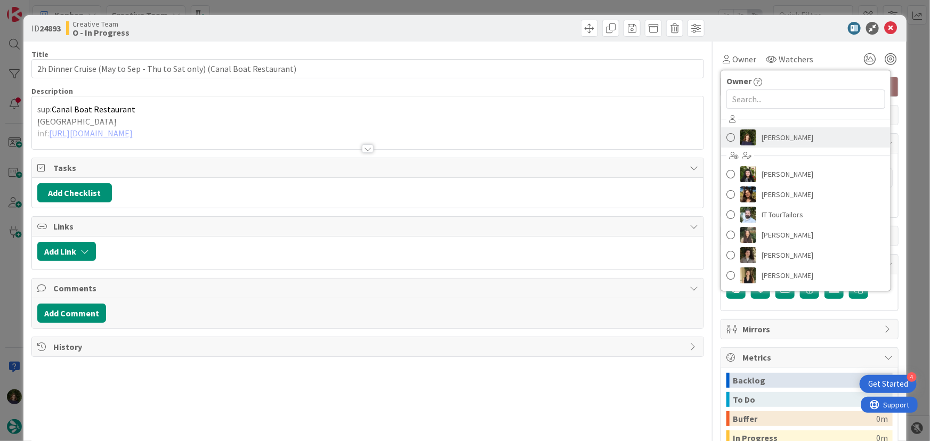
click at [781, 139] on span "[PERSON_NAME]" at bounding box center [788, 138] width 52 height 16
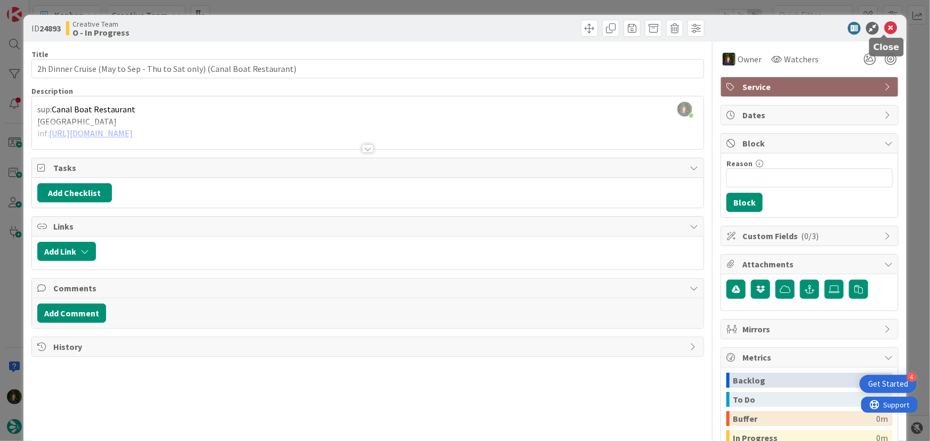
click at [885, 29] on icon at bounding box center [891, 28] width 13 height 13
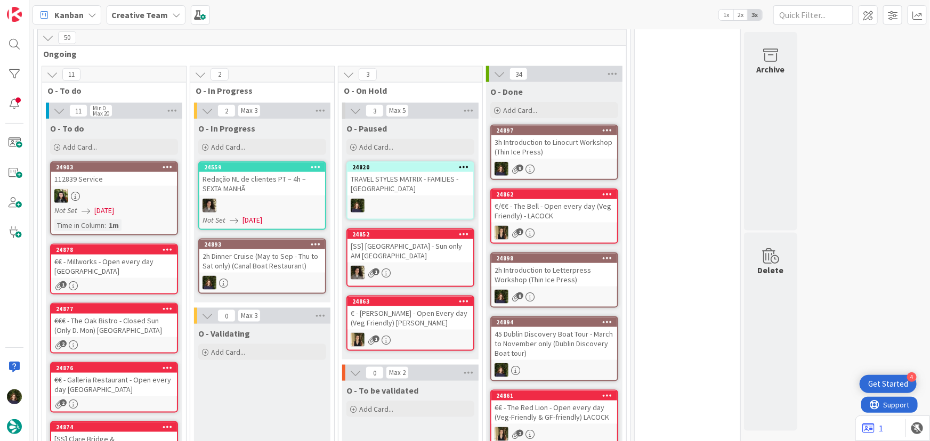
click at [260, 258] on div "2h Dinner Cruise (May to Sep - Thu to Sat only) (Canal Boat Restaurant)" at bounding box center [262, 261] width 126 height 23
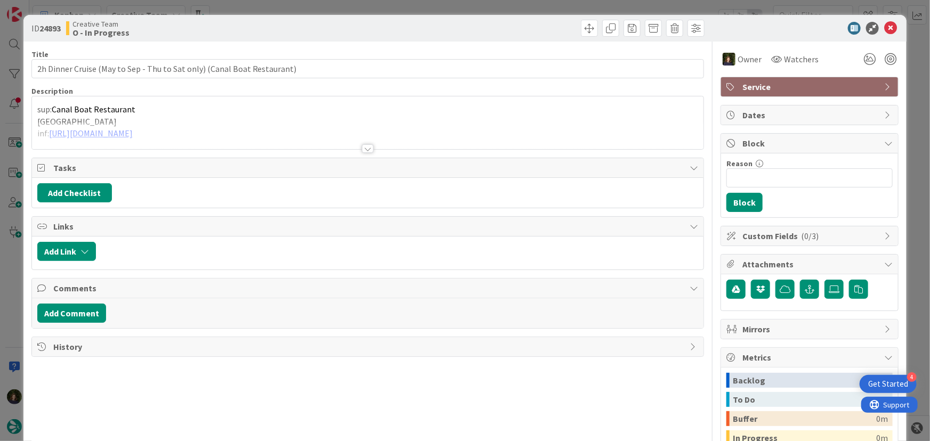
click at [366, 149] on div at bounding box center [368, 148] width 12 height 9
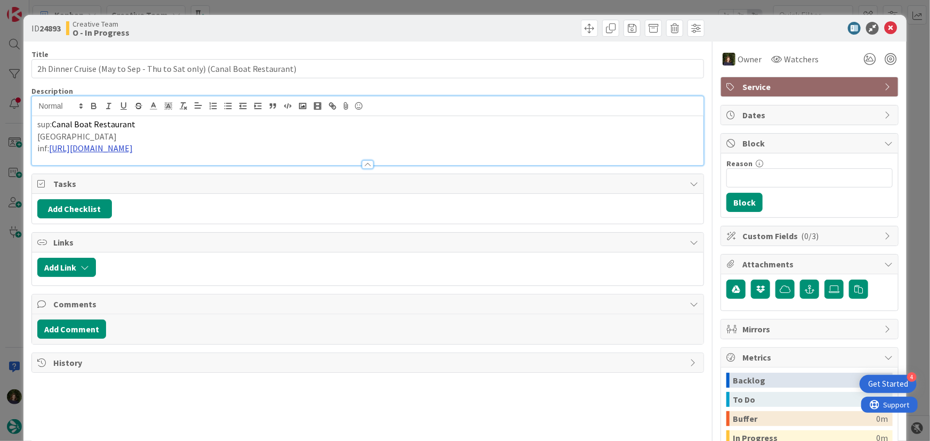
click at [133, 145] on link "[URL][DOMAIN_NAME]" at bounding box center [91, 148] width 84 height 11
click at [176, 168] on link "[URL][DOMAIN_NAME]" at bounding box center [161, 169] width 73 height 14
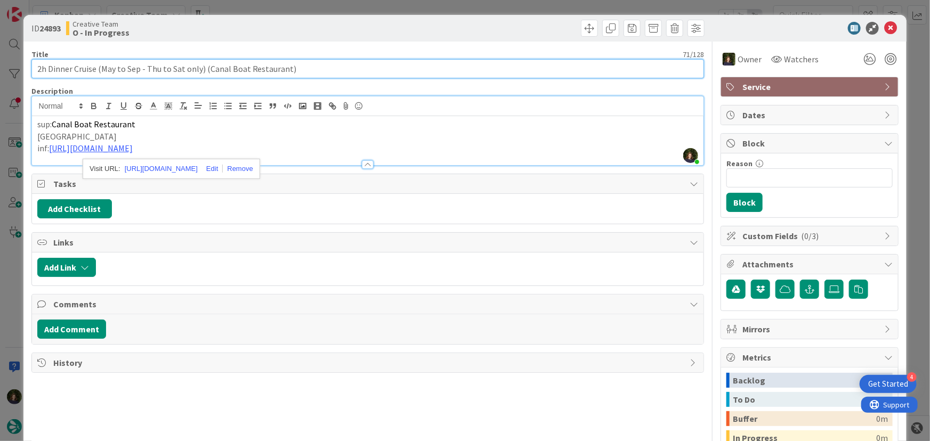
drag, startPoint x: 35, startPoint y: 70, endPoint x: 308, endPoint y: 73, distance: 273.0
click at [308, 73] on input "2h Dinner Cruise (May to Sep - Thu to Sat only) (Canal Boat Restaurant)" at bounding box center [367, 68] width 673 height 19
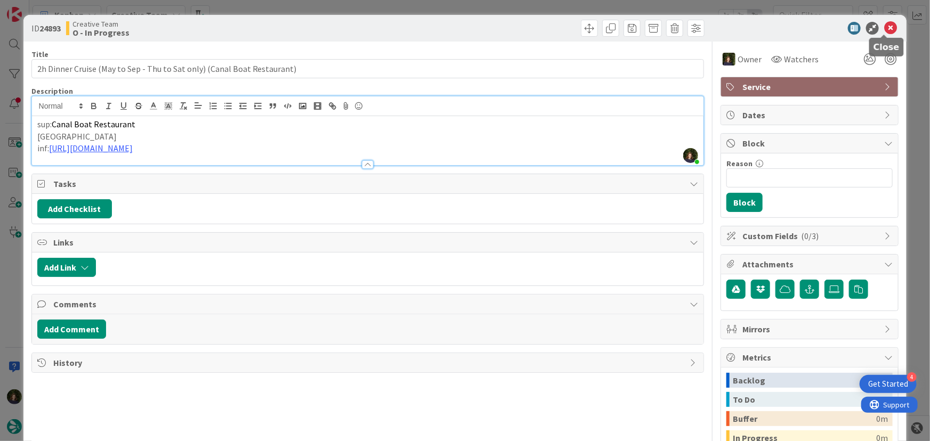
click at [887, 25] on icon at bounding box center [891, 28] width 13 height 13
